Goal: Task Accomplishment & Management: Complete application form

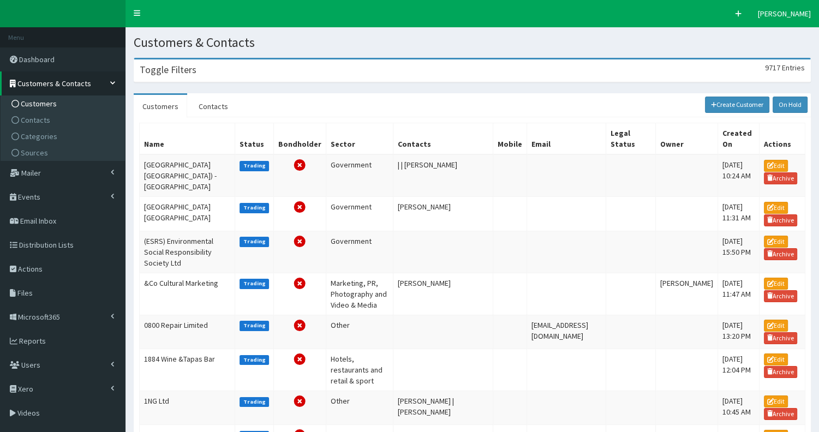
click at [164, 79] on div "Toggle Filters 9717 Entries" at bounding box center [472, 71] width 676 height 22
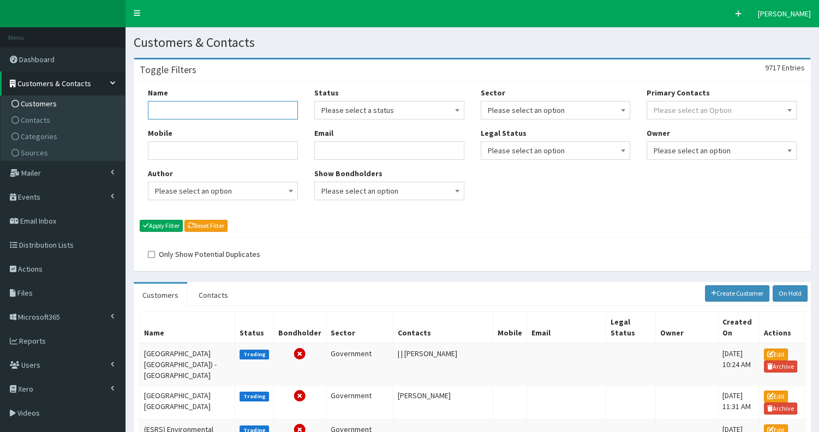
click at [164, 112] on input "Name" at bounding box center [223, 110] width 150 height 19
type input "Combined"
click at [140, 220] on button "Apply Filter" at bounding box center [161, 226] width 43 height 12
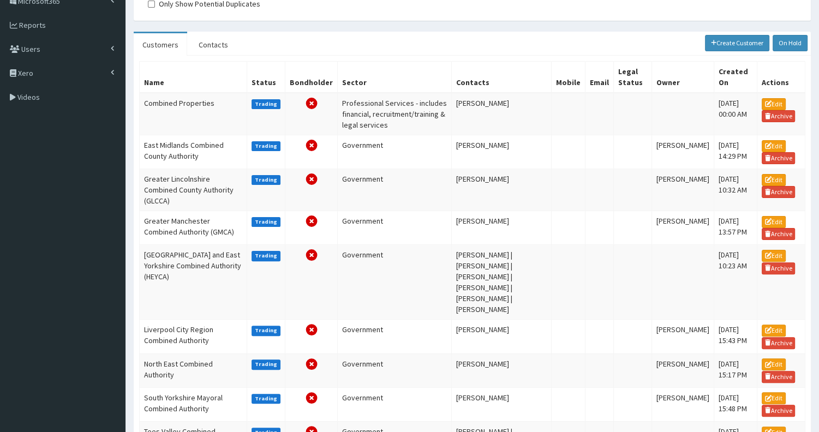
scroll to position [259, 0]
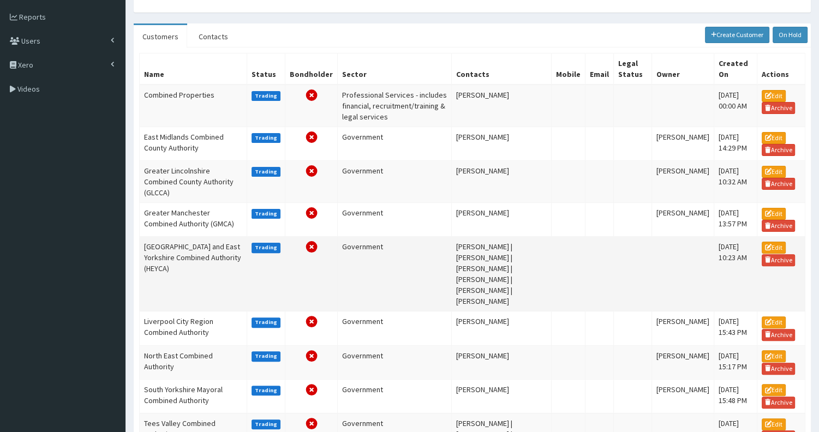
click at [165, 261] on td "[GEOGRAPHIC_DATA] and East Yorkshire Combined Authority (HEYCA)" at bounding box center [194, 274] width 108 height 75
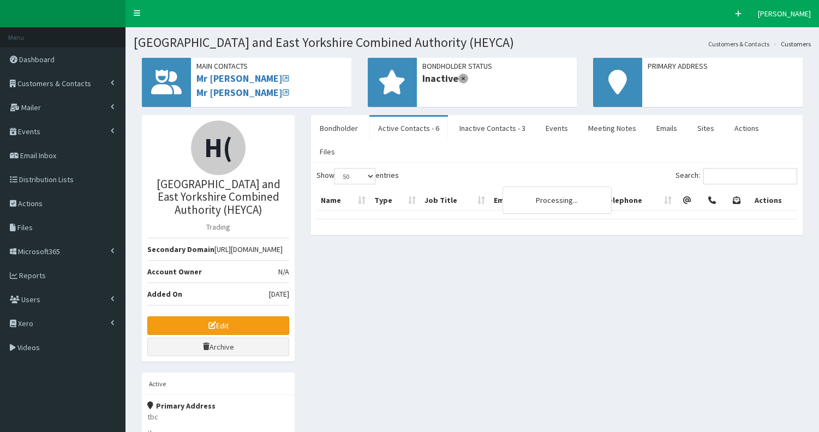
select select "50"
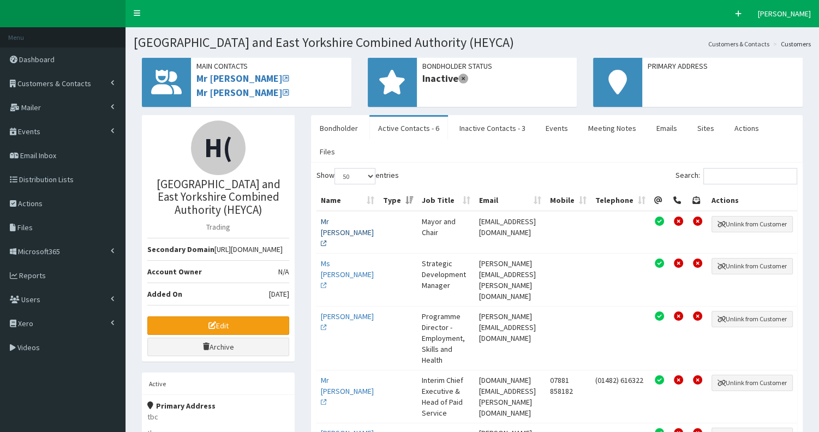
click at [335, 217] on link "Mr [PERSON_NAME]" at bounding box center [347, 233] width 53 height 32
click at [206, 323] on link "Edit" at bounding box center [218, 326] width 142 height 19
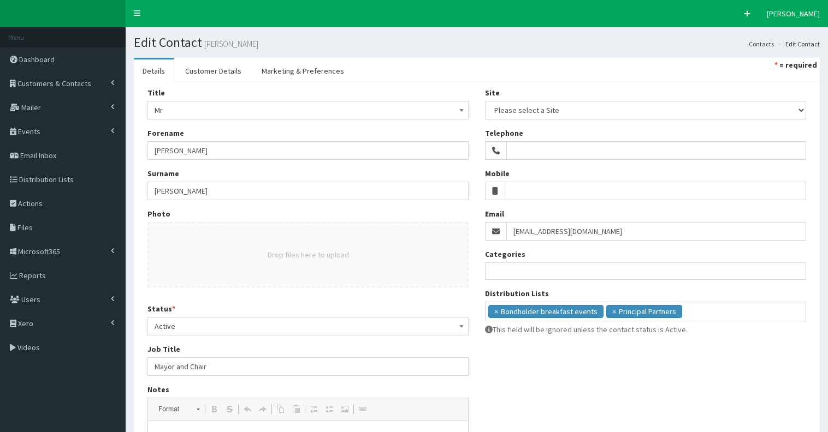
select select
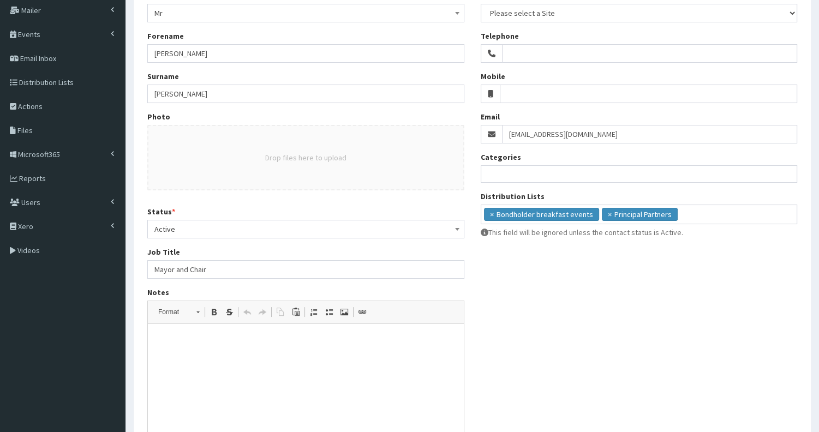
scroll to position [98, 0]
click at [241, 354] on html at bounding box center [306, 340] width 316 height 33
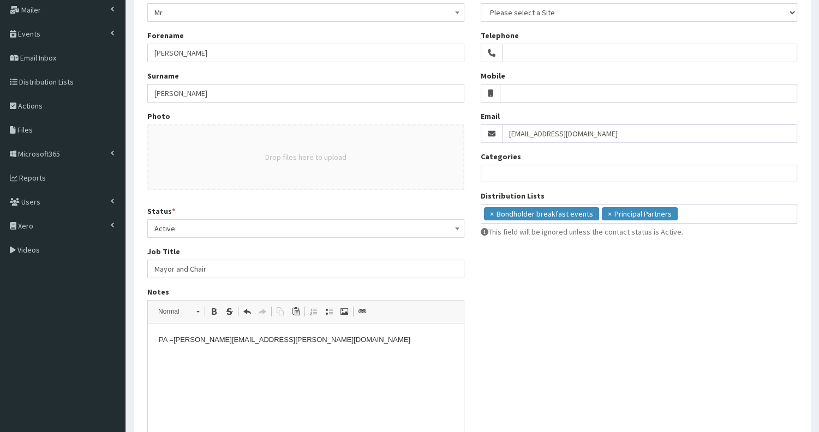
scroll to position [203, 0]
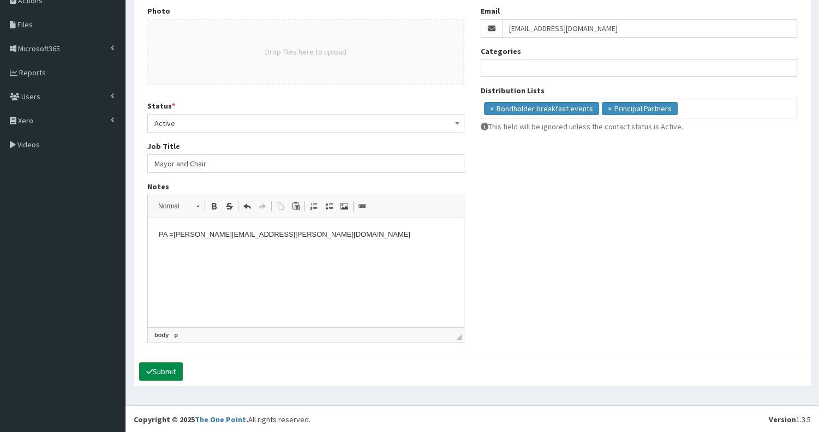
click at [154, 369] on button "Submit" at bounding box center [161, 371] width 44 height 19
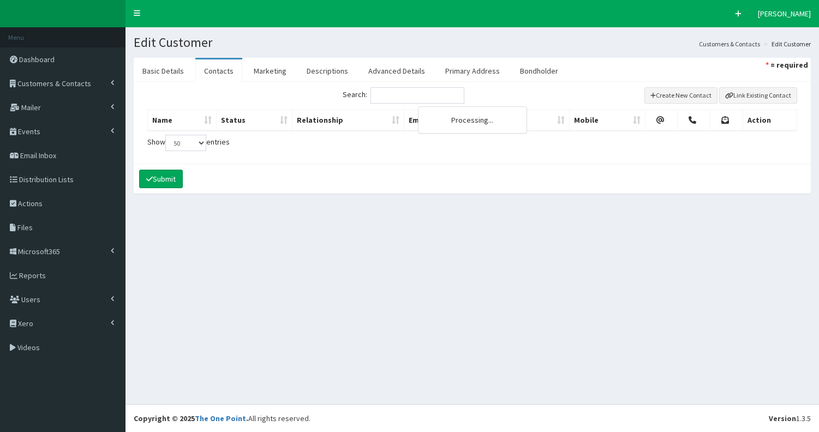
select select "50"
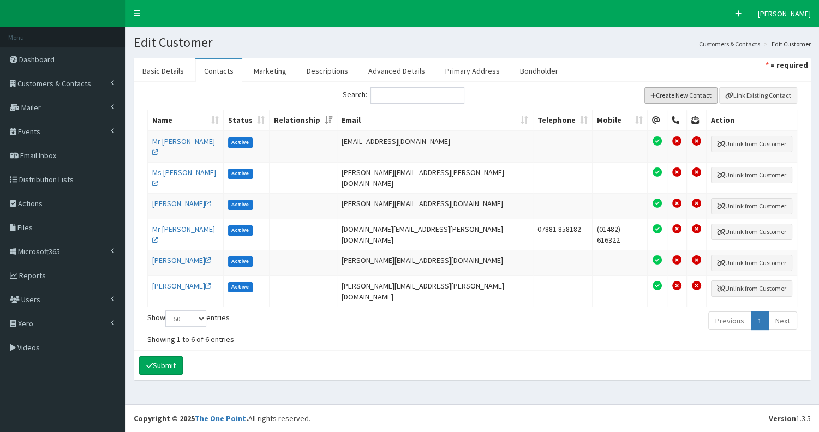
click at [689, 94] on button "Create New Contact" at bounding box center [682, 95] width 74 height 16
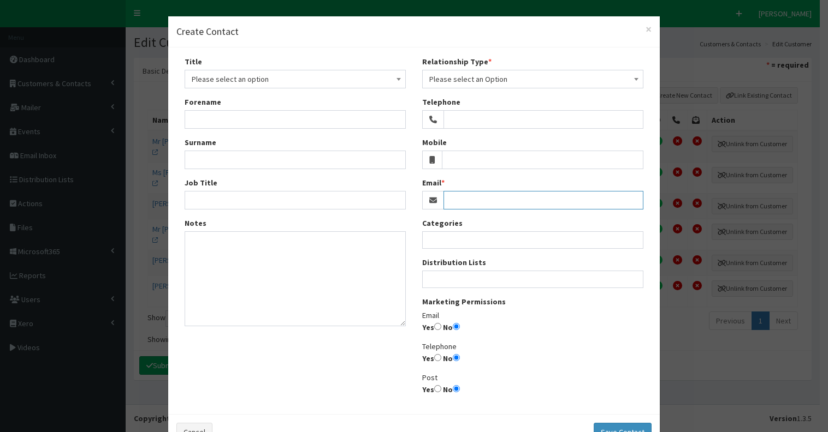
click at [445, 200] on input "Email" at bounding box center [543, 200] width 200 height 19
paste input "gabriela.macko@hullandeastyorkshire.gov.uk"
type input "gabriela.macko@hullandeastyorkshire.gov.uk"
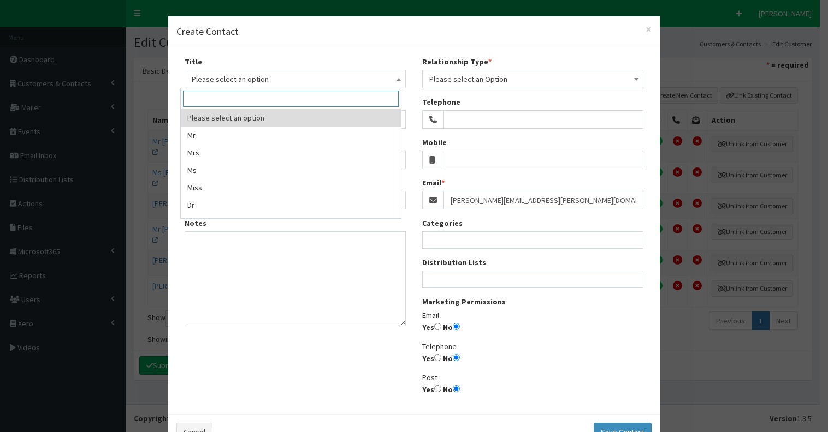
click at [240, 81] on span "Please select an option" at bounding box center [295, 79] width 207 height 15
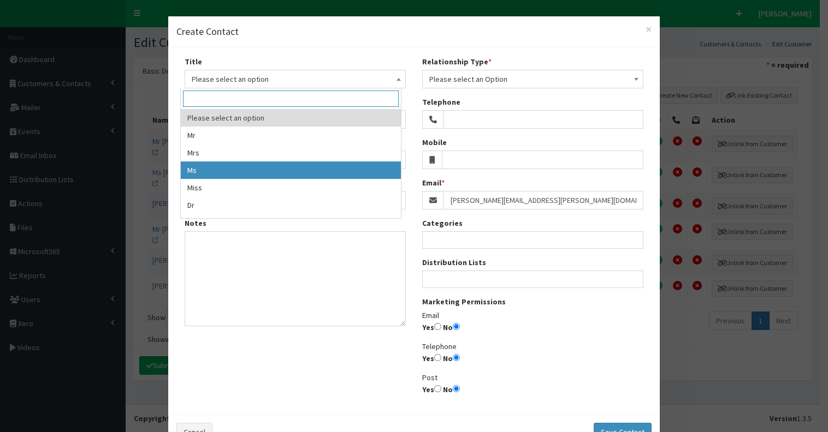
select select "3"
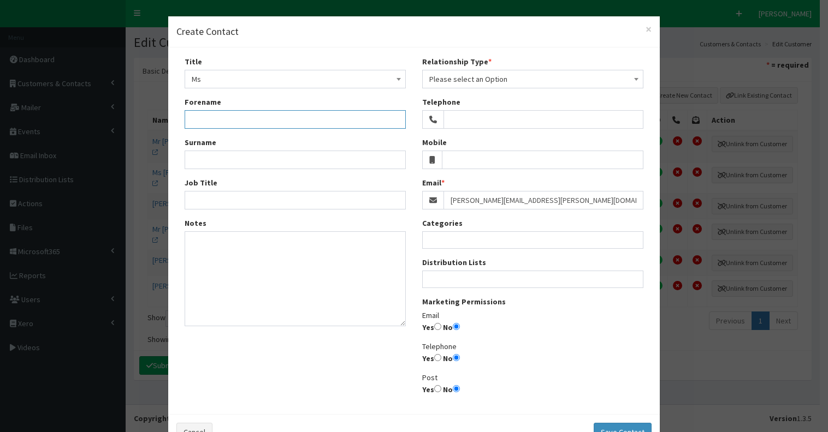
click at [217, 116] on input "Forename" at bounding box center [295, 119] width 221 height 19
paste input "gabriela.macko@hullandeastyorkshire.gov.uk"
type input "gabriela.macko@hullandeastyorkshire.gov.uk"
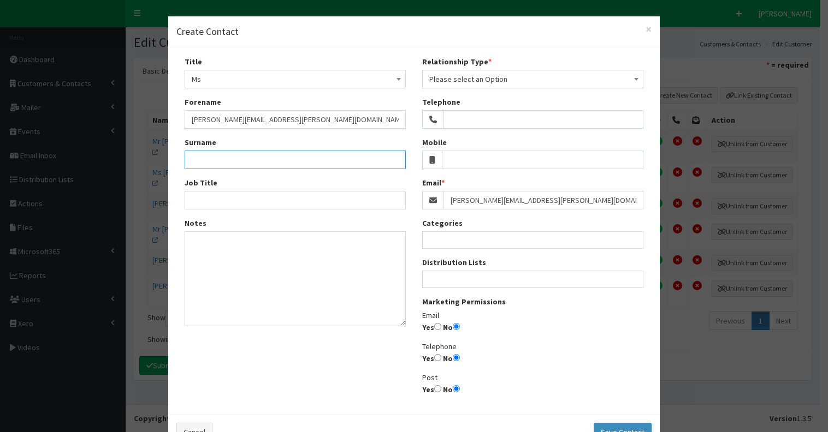
click at [191, 159] on input "Surname" at bounding box center [295, 160] width 221 height 19
paste input "gabriela.macko@hullandeastyorkshire.gov.uk"
type input "gabriela.macko@hullandeastyorkshire.gov.uk"
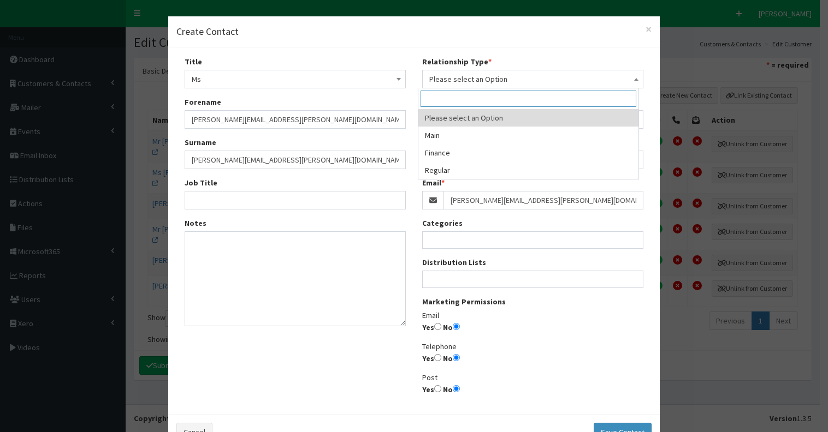
click at [501, 78] on span "Please select an Option" at bounding box center [532, 79] width 207 height 15
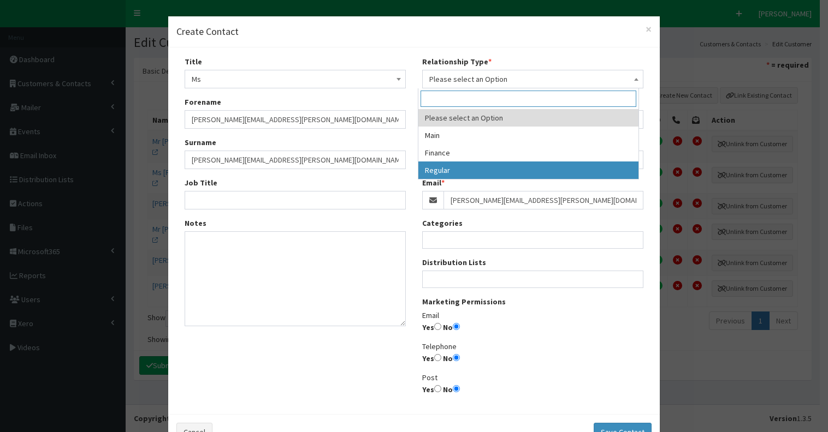
select select "3"
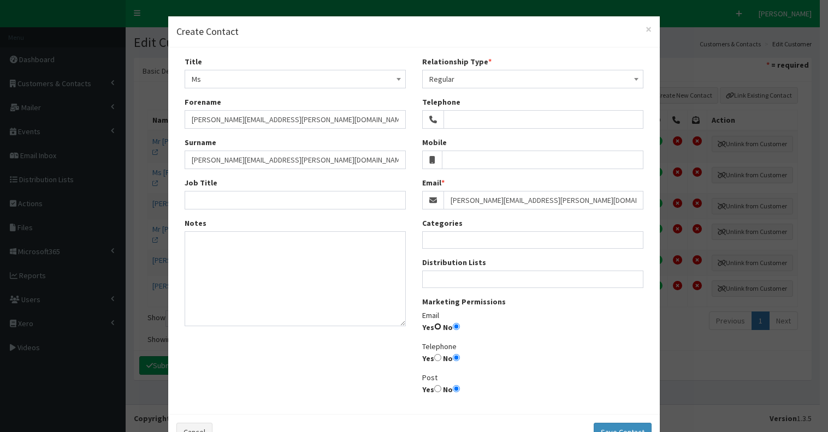
click at [434, 325] on input "Yes" at bounding box center [437, 326] width 7 height 7
radio input "true"
click at [467, 283] on ul at bounding box center [533, 278] width 220 height 14
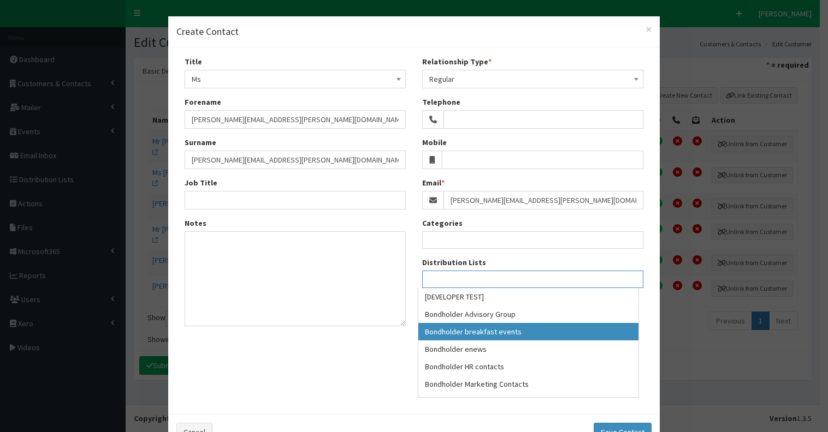
select select "99"
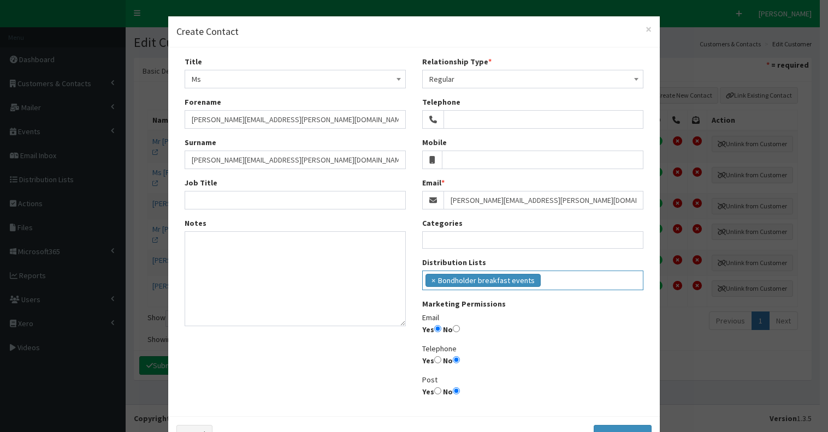
scroll to position [20, 0]
click at [544, 278] on ul "× Bondholder breakfast events" at bounding box center [533, 279] width 220 height 16
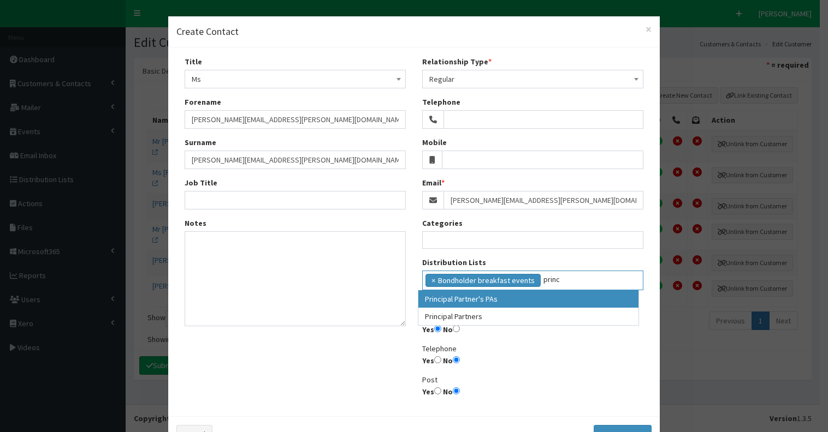
type input "princ"
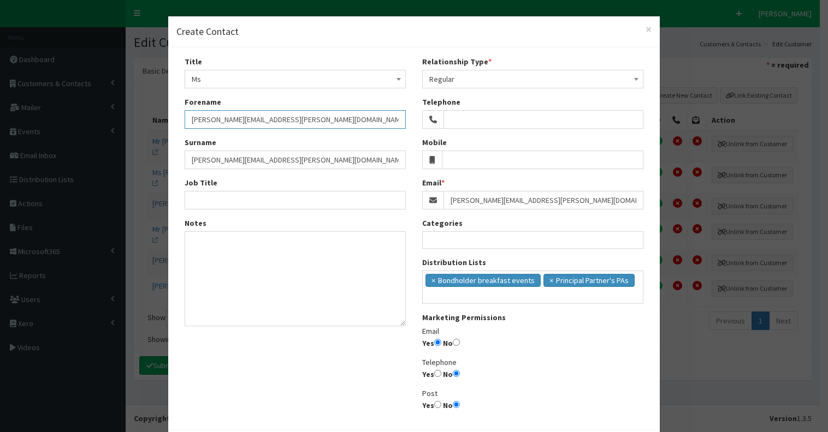
click at [185, 121] on input "gabriela.macko@hullandeastyorkshire.gov.uk" at bounding box center [295, 119] width 221 height 19
type input "Gabriela"
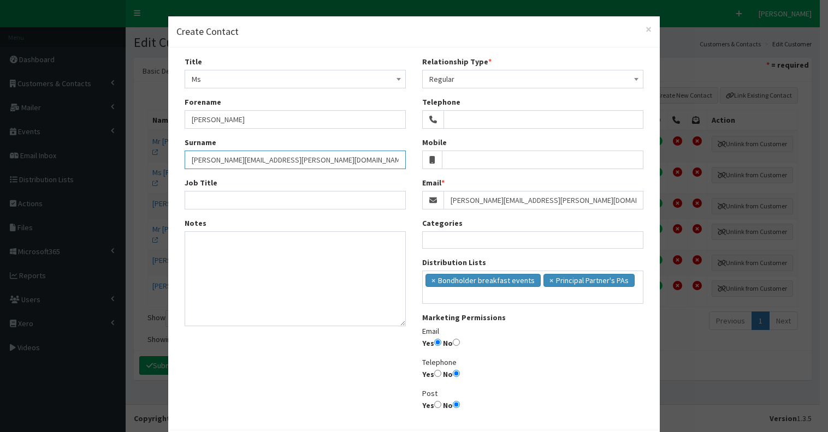
click at [185, 160] on input "gabriela.macko@hullandeastyorkshire.gov.uk" at bounding box center [295, 160] width 221 height 19
click at [207, 160] on input "Macko@hullandeastyorkshire.gov.uk" at bounding box center [295, 160] width 221 height 19
type input "Macko"
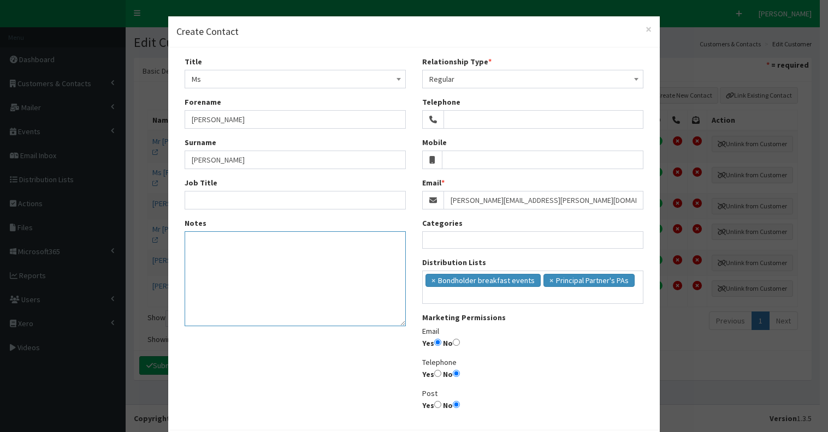
click at [233, 257] on textarea "Notes" at bounding box center [295, 278] width 221 height 95
paste textarea "Gabriela Macko Executive Assistant to the Mayor Office of the Mayor Hull and Ea…"
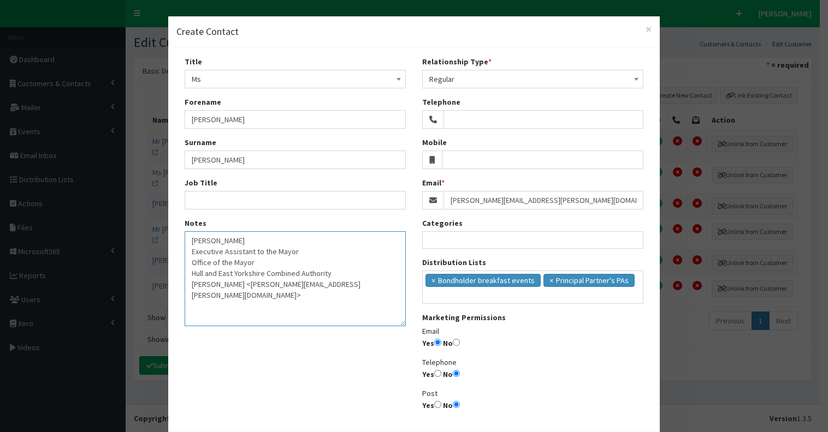
drag, startPoint x: 186, startPoint y: 251, endPoint x: 322, endPoint y: 252, distance: 135.9
click at [322, 252] on textarea "Gabriela Macko Executive Assistant to the Mayor Office of the Mayor Hull and Ea…" at bounding box center [295, 278] width 221 height 95
type textarea "Gabriela Macko Executive Assistant to the Mayor Office of the Mayor Hull and Ea…"
click at [236, 201] on input "Job Title" at bounding box center [295, 200] width 221 height 19
paste input "Executive Assistant to the Mayor"
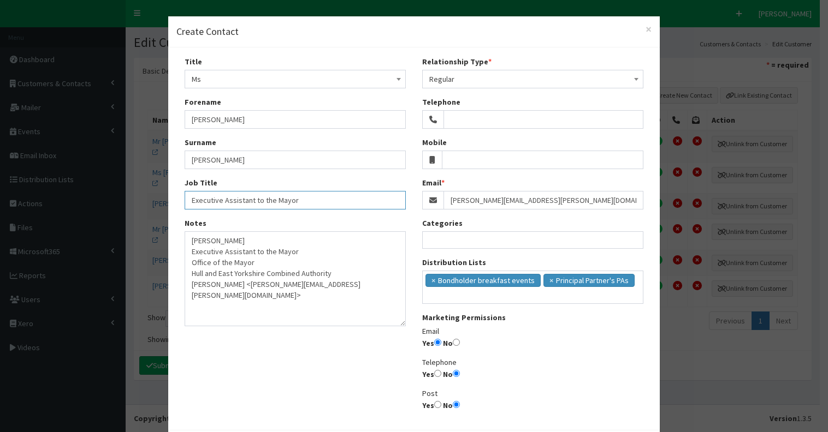
type input "Executive Assistant to the Mayor"
click at [187, 284] on textarea "Gabriela Macko Executive Assistant to the Mayor Office of the Mayor Hull and Ea…" at bounding box center [295, 278] width 221 height 95
click at [333, 284] on textarea "Gabriela Macko Executive Assistant to the Mayor Office of the Mayor Hull and Ea…" at bounding box center [295, 278] width 221 height 95
drag, startPoint x: 187, startPoint y: 241, endPoint x: 369, endPoint y: 291, distance: 189.1
click at [369, 291] on textarea "Gabriela Macko Executive Assistant to the Mayor Office of the Mayor Hull and Ea…" at bounding box center [295, 278] width 221 height 95
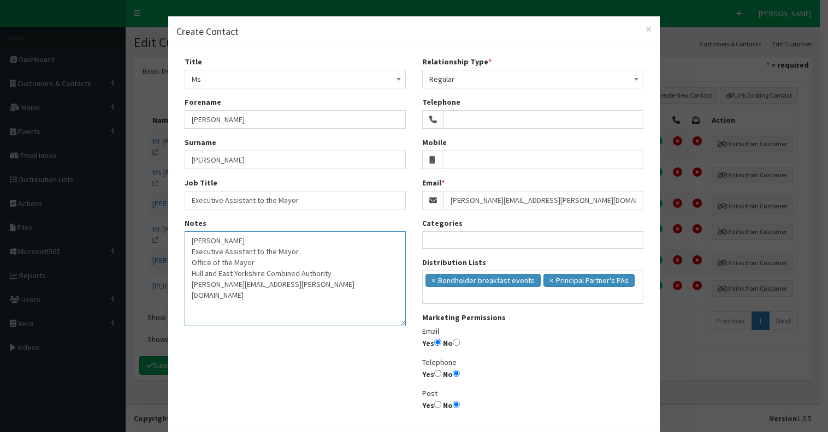
scroll to position [50, 0]
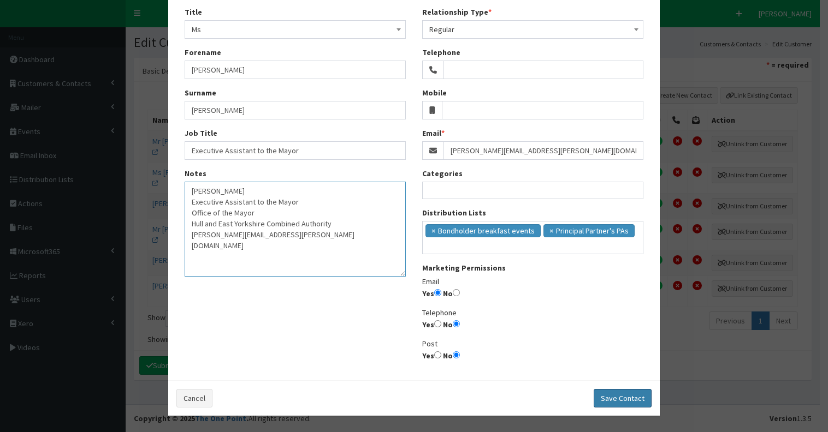
type textarea "Gabriela Macko Executive Assistant to the Mayor Office of the Mayor Hull and Ea…"
click at [610, 400] on button "Save Contact" at bounding box center [622, 398] width 58 height 19
select select
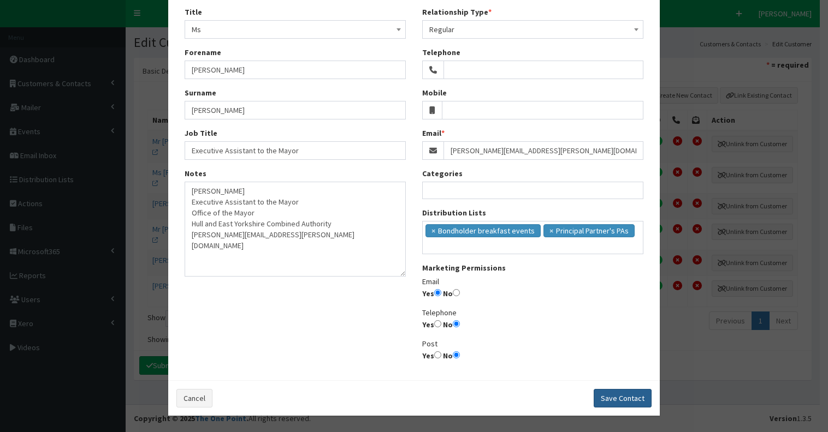
select select
radio input "false"
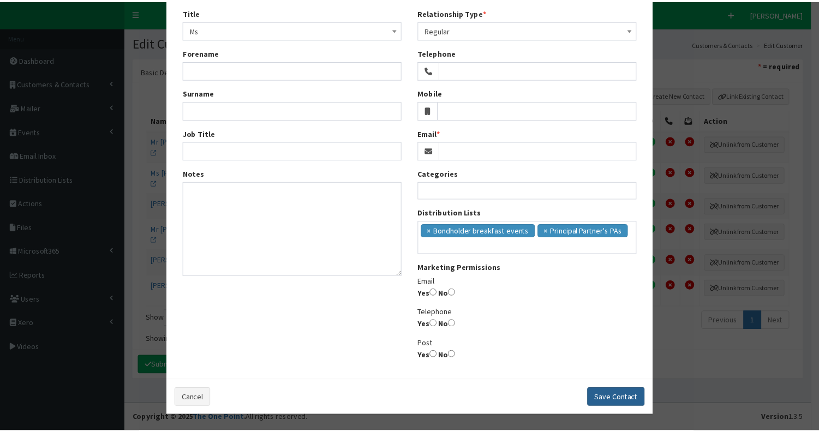
scroll to position [34, 0]
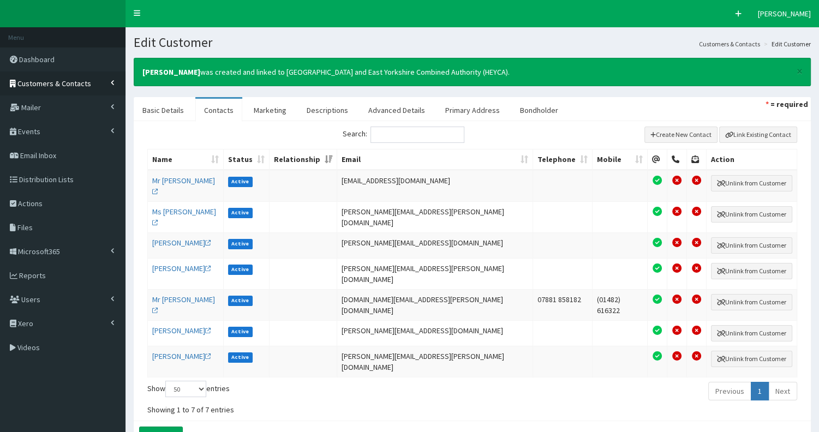
click at [68, 80] on span "Customers & Contacts" at bounding box center [54, 84] width 74 height 10
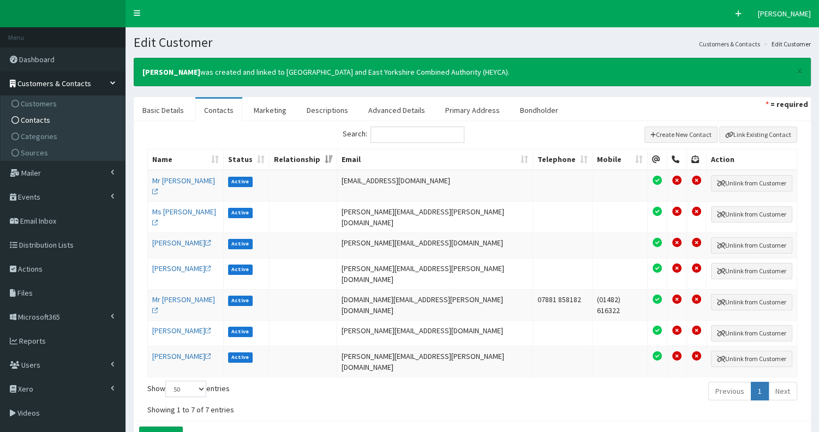
click at [57, 118] on link "Contacts" at bounding box center [64, 120] width 122 height 16
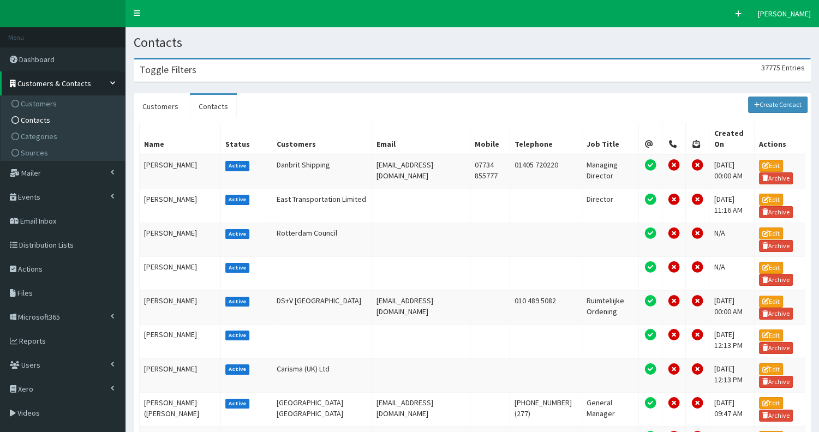
click at [252, 73] on div "Toggle Filters 37775 Entries" at bounding box center [472, 71] width 676 height 22
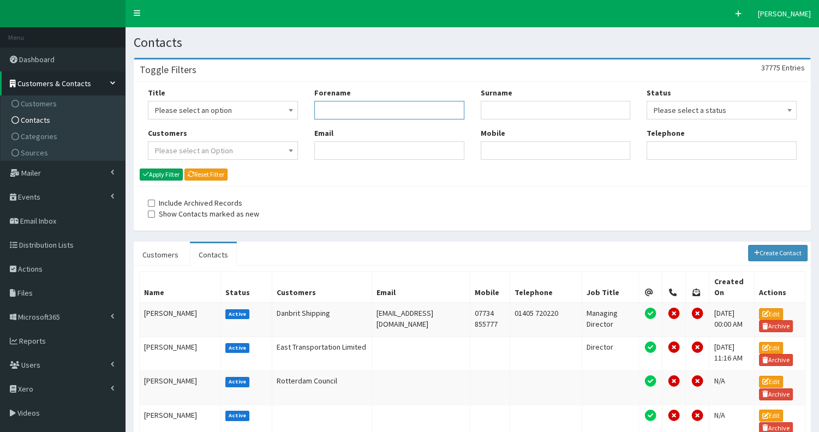
click at [331, 114] on input "Forename" at bounding box center [389, 110] width 150 height 19
type input "rose"
click at [157, 172] on button "Apply Filter" at bounding box center [161, 175] width 43 height 12
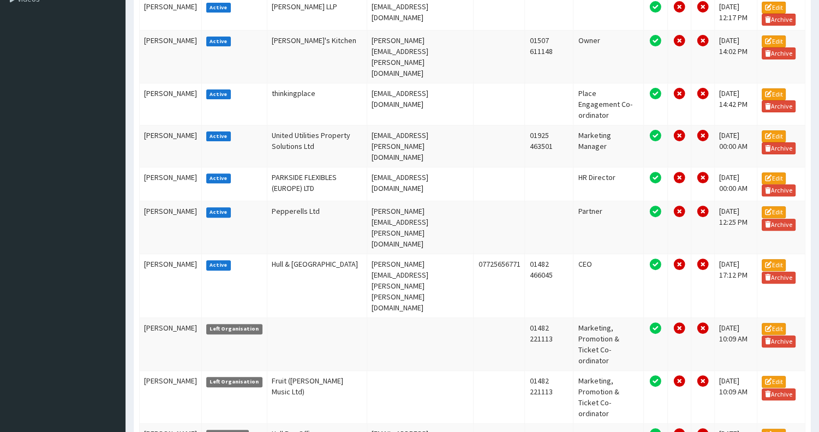
scroll to position [349, 0]
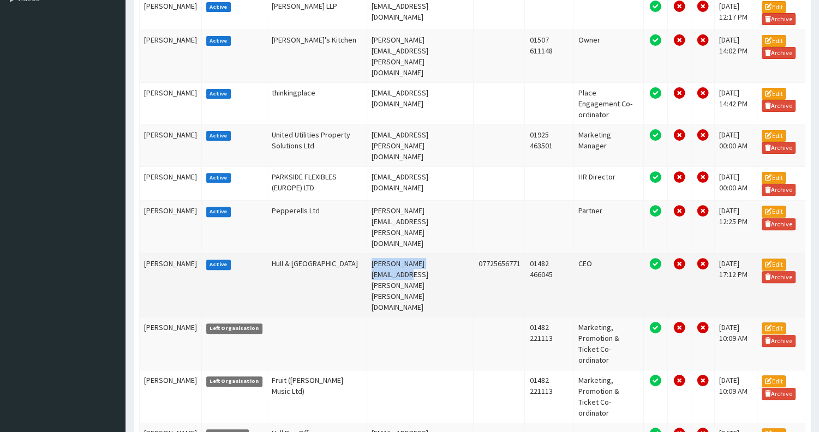
drag, startPoint x: 352, startPoint y: 253, endPoint x: 443, endPoint y: 258, distance: 91.9
click at [443, 258] on td "Rosanna.james@hull.ac.uk" at bounding box center [420, 286] width 107 height 64
copy td "Rosanna.james@hull.ac.uk"
